Goal: Navigation & Orientation: Find specific page/section

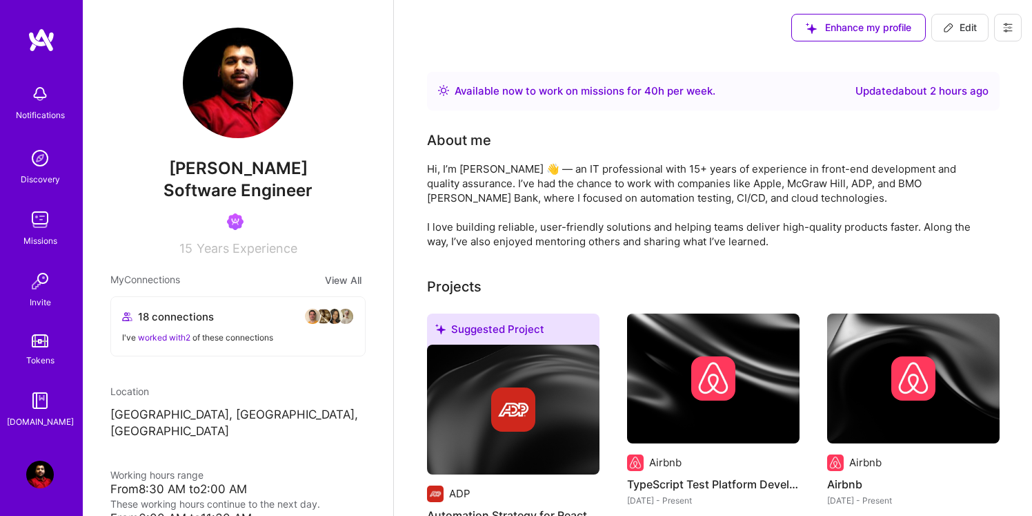
click at [43, 37] on img at bounding box center [42, 40] width 28 height 25
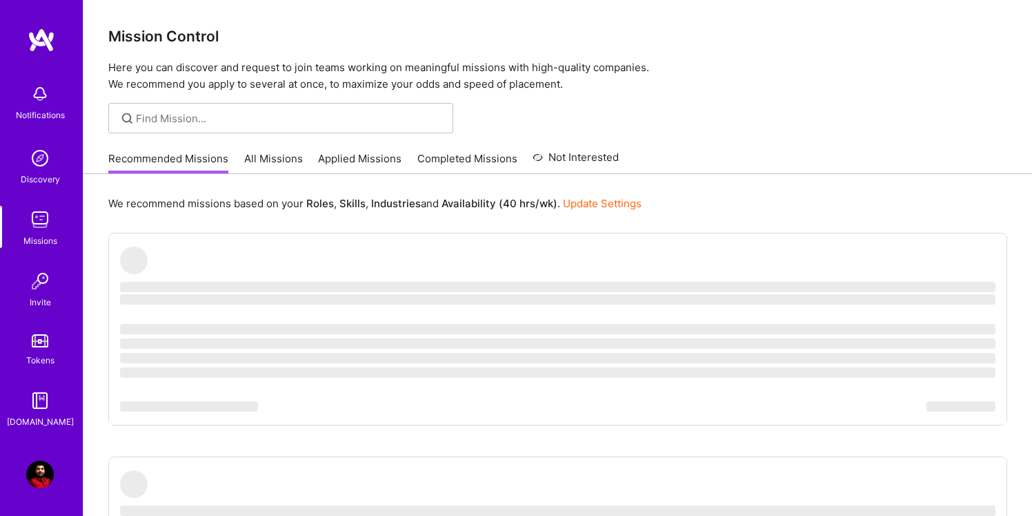
click at [277, 161] on link "All Missions" at bounding box center [273, 162] width 59 height 23
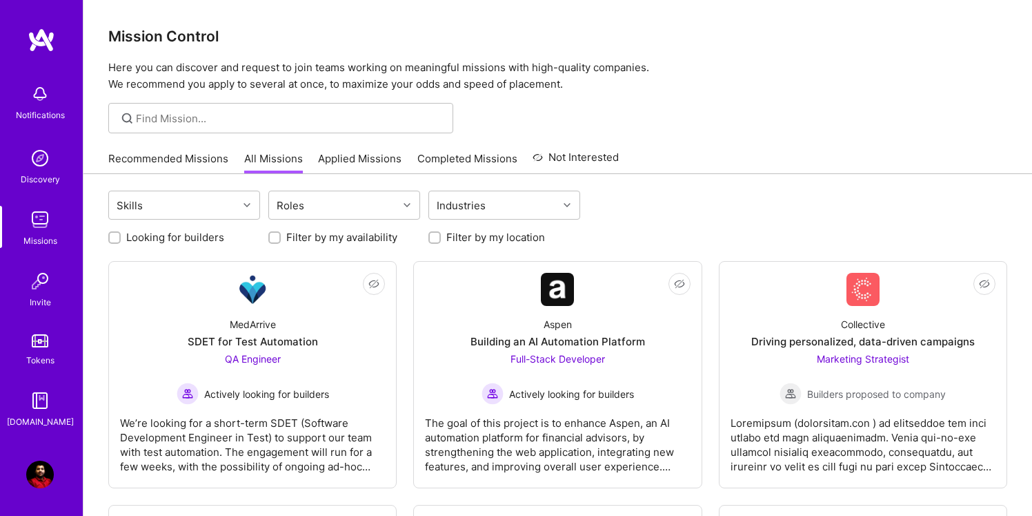
click at [35, 87] on img at bounding box center [40, 94] width 28 height 28
